Goal: Contribute content: Add original content to the website for others to see

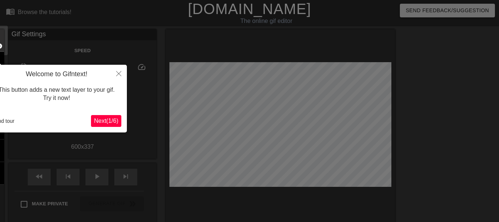
scroll to position [18, 0]
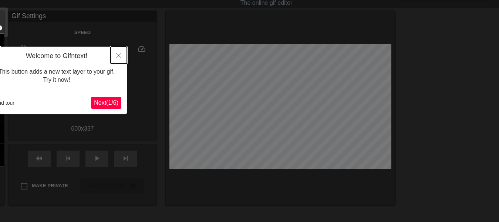
click at [117, 54] on icon "Close" at bounding box center [118, 55] width 5 height 5
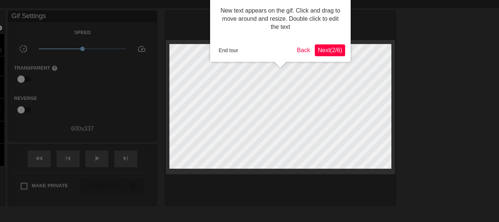
scroll to position [0, 0]
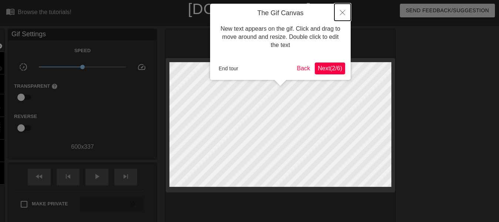
click at [346, 15] on button "Close" at bounding box center [343, 12] width 16 height 17
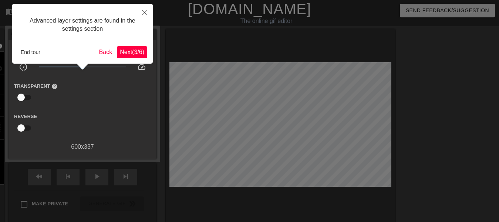
scroll to position [18, 0]
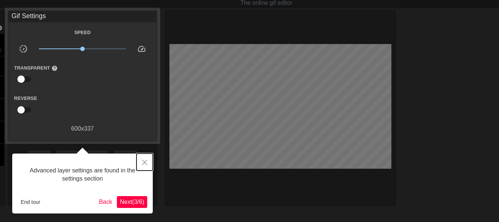
click at [146, 164] on icon "Close" at bounding box center [144, 162] width 5 height 5
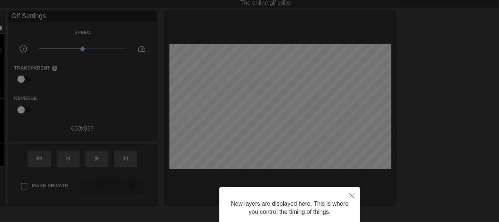
scroll to position [108, 0]
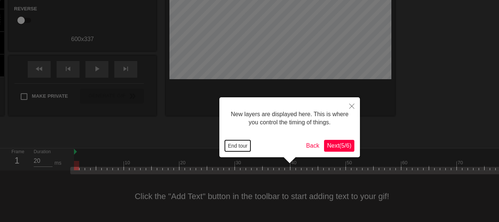
click at [239, 146] on button "End tour" at bounding box center [238, 145] width 26 height 11
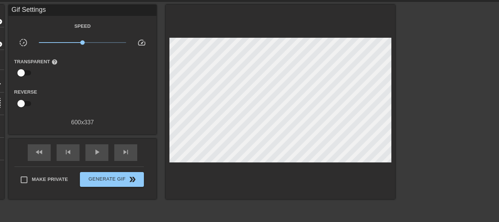
scroll to position [0, 0]
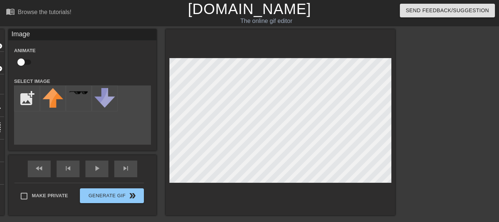
click at [470, 141] on div "title add_circle image add_circle crop photo_size_select_large help keyboard Im…" at bounding box center [249, 140] width 499 height 222
click at [31, 94] on input "file" at bounding box center [26, 98] width 25 height 25
type input "C:\fakepath\Discord-Speech-Bubble-meme-4.png"
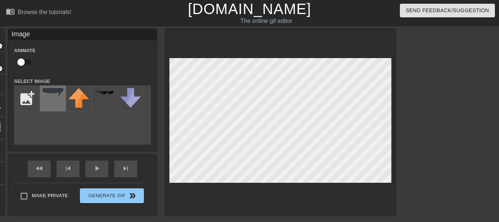
click at [49, 97] on img at bounding box center [53, 92] width 21 height 9
click at [61, 95] on img at bounding box center [53, 92] width 21 height 9
click at [58, 106] on div at bounding box center [53, 98] width 26 height 26
click at [227, 106] on div "title add_circle image add_circle crop photo_size_select_large help keyboard Im…" at bounding box center [189, 122] width 411 height 186
click at [77, 99] on img at bounding box center [78, 98] width 21 height 20
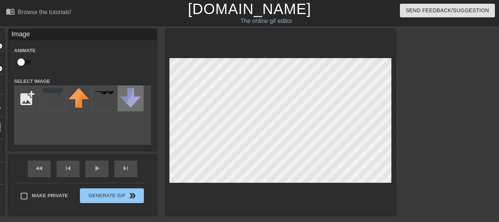
click at [131, 110] on div at bounding box center [131, 98] width 26 height 26
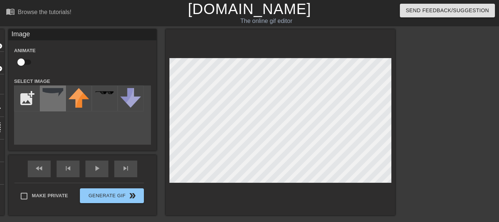
click at [60, 105] on div at bounding box center [53, 98] width 26 height 26
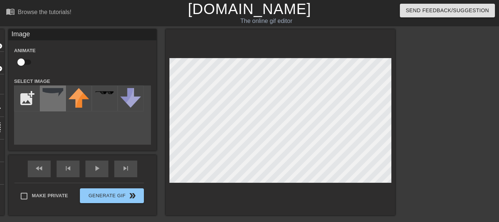
click at [58, 97] on img at bounding box center [53, 92] width 21 height 9
click at [403, 94] on div "title add_circle image add_circle crop photo_size_select_large help keyboard Im…" at bounding box center [249, 140] width 499 height 222
click at [394, 81] on div at bounding box center [280, 122] width 229 height 186
click at [439, 99] on div at bounding box center [459, 140] width 111 height 222
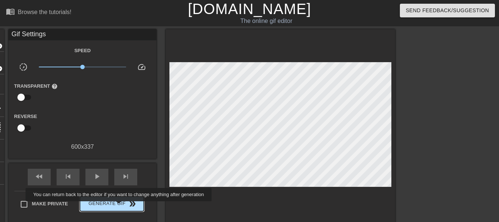
click at [120, 206] on span "Generate Gif double_arrow" at bounding box center [112, 203] width 58 height 9
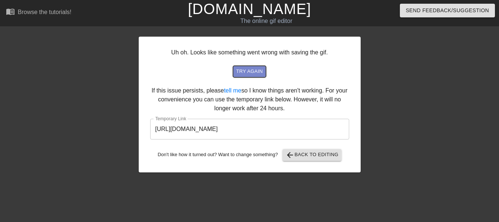
click at [253, 72] on span "try again" at bounding box center [249, 71] width 27 height 9
